Goal: Information Seeking & Learning: Understand process/instructions

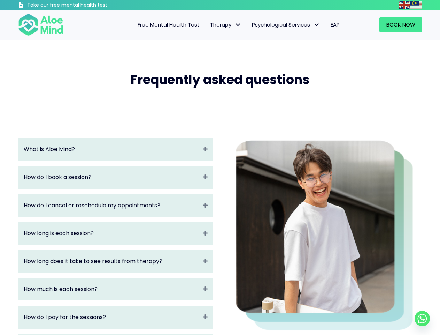
click at [220, 167] on div at bounding box center [324, 235] width 209 height 209
click at [405, 5] on img at bounding box center [404, 5] width 11 height 8
click at [416, 5] on img at bounding box center [415, 5] width 11 height 8
click at [224, 25] on span "Therapy" at bounding box center [225, 24] width 31 height 7
click at [285, 25] on span "Psychological Services" at bounding box center [286, 24] width 68 height 7
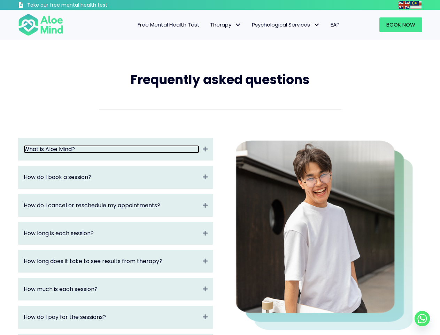
click at [112, 149] on link "What is Aloe Mind?" at bounding box center [112, 149] width 176 height 8
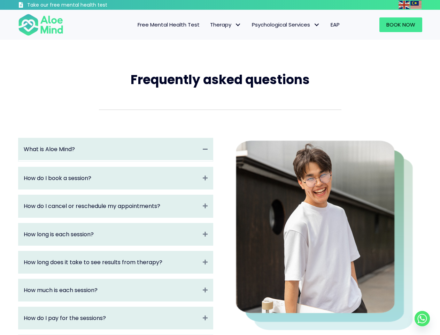
click at [205, 149] on icon "Collapse" at bounding box center [205, 149] width 5 height 8
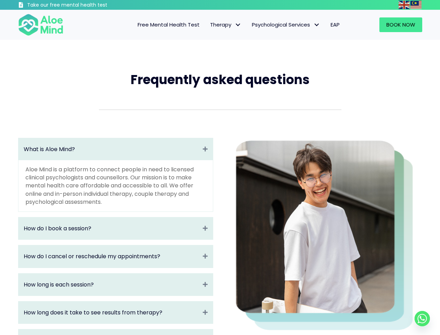
click at [112, 177] on p "Aloe Mind is a platform to connect people in need to licensed clinical psycholo…" at bounding box center [115, 185] width 180 height 40
click at [205, 224] on icon "Expand" at bounding box center [205, 228] width 5 height 8
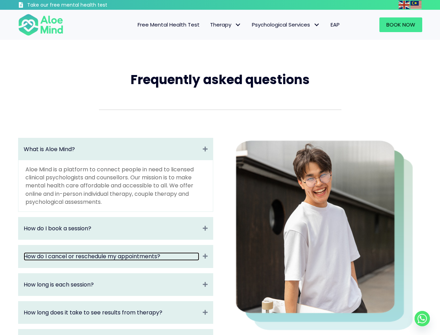
click at [112, 252] on link "How do I cancel or reschedule my appointments?" at bounding box center [112, 256] width 176 height 8
